Goal: Transaction & Acquisition: Download file/media

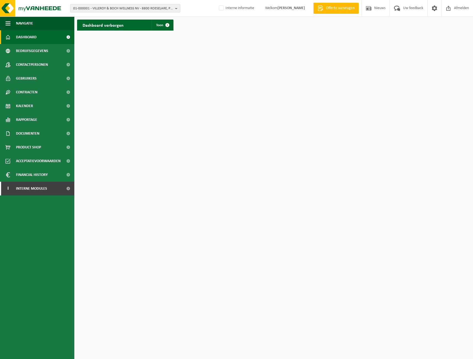
click at [229, 213] on html "01-000001 - VILLEROY & BOCH WELLNESS NV - 8800 ROESELARE, POPULIERSTRAAT 1 01-0…" at bounding box center [236, 179] width 473 height 359
click at [105, 4] on button "01-000001 - VILLEROY & BOCH WELLNESS NV - 8800 ROESELARE, POPULIERSTRAAT 1" at bounding box center [125, 8] width 110 height 8
type input "01-004550"
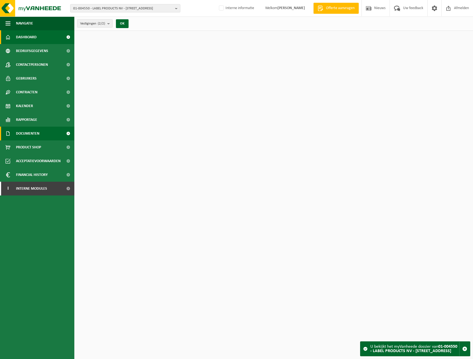
drag, startPoint x: 24, startPoint y: 133, endPoint x: 28, endPoint y: 137, distance: 5.9
click at [24, 133] on span "Documenten" at bounding box center [27, 134] width 23 height 14
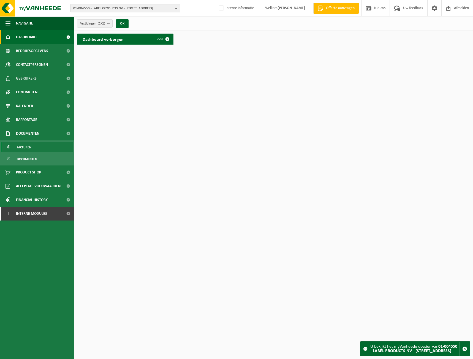
click at [32, 148] on link "Facturen" at bounding box center [37, 147] width 72 height 10
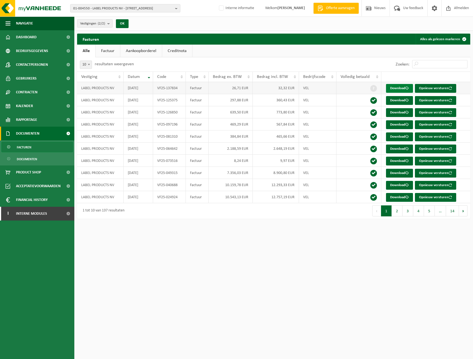
click at [399, 90] on link "Download" at bounding box center [399, 88] width 27 height 9
drag, startPoint x: 177, startPoint y: 297, endPoint x: 105, endPoint y: 299, distance: 72.2
click at [177, 297] on html "01-004550 - LABEL PRODUCTS NV - 8790 WAREGEM, VICHTSEWEG 176 - A 01-004550 - LA…" at bounding box center [236, 179] width 473 height 359
click at [92, 7] on span "01-004550 - LABEL PRODUCTS NV - 8790 WAREGEM, VICHTSEWEG 176 - A" at bounding box center [123, 8] width 100 height 8
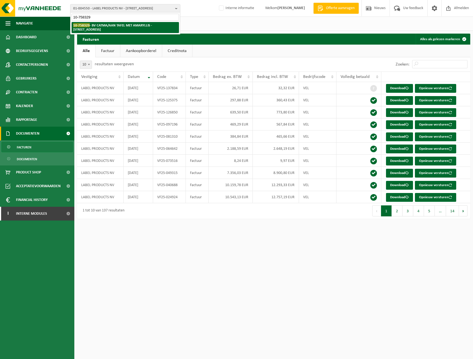
type input "10-758329"
click at [122, 23] on li "10-758329 - BV CATMA/AAN TAFEL MET AMARYLLIS - 9800 DEINZE, GAVERSESTEENWEG 70" at bounding box center [125, 27] width 107 height 11
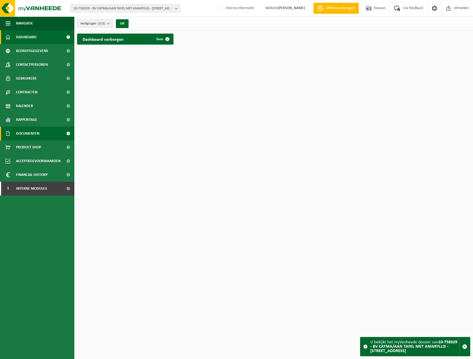
click at [29, 133] on span "Documenten" at bounding box center [27, 134] width 23 height 14
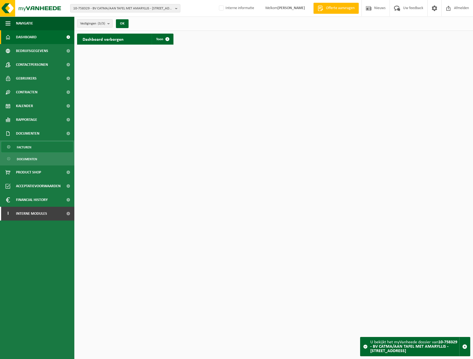
click at [37, 149] on link "Facturen" at bounding box center [37, 147] width 72 height 10
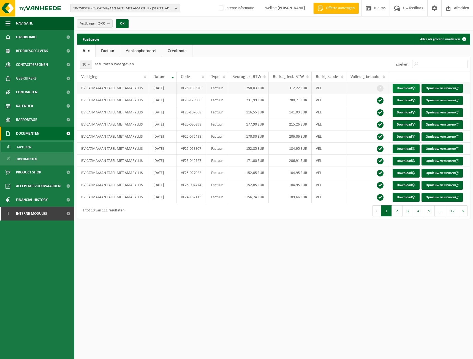
click at [396, 85] on link "Download" at bounding box center [406, 88] width 27 height 9
click at [413, 100] on span at bounding box center [414, 101] width 4 height 4
